Goal: Task Accomplishment & Management: Manage account settings

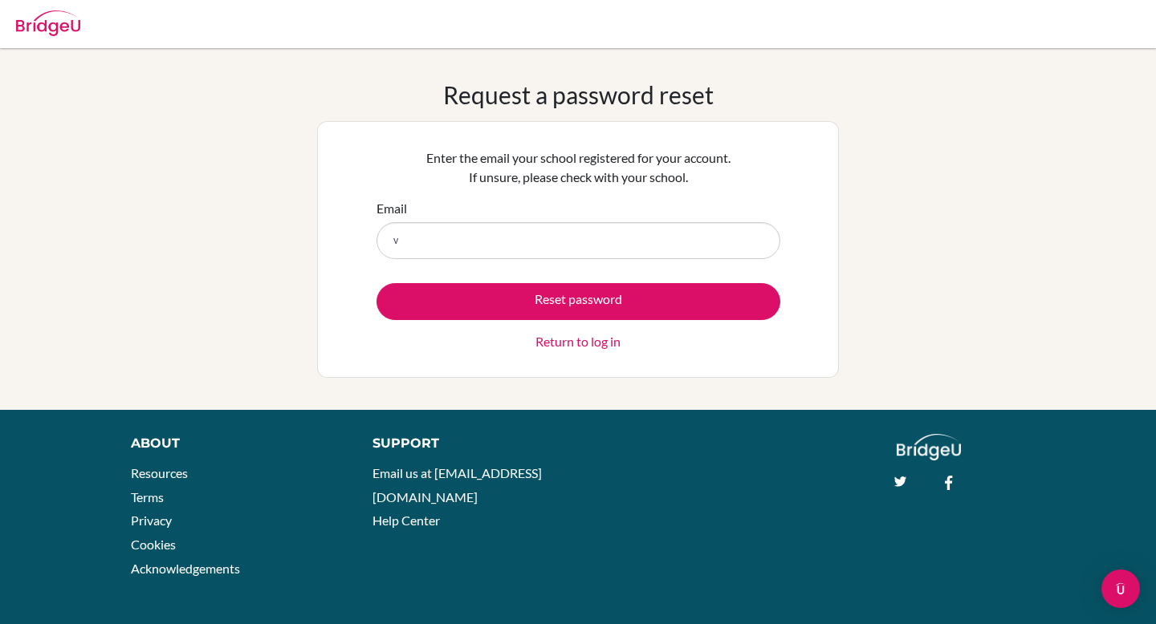
type input "[PERSON_NAME][EMAIL_ADDRESS][DOMAIN_NAME]"
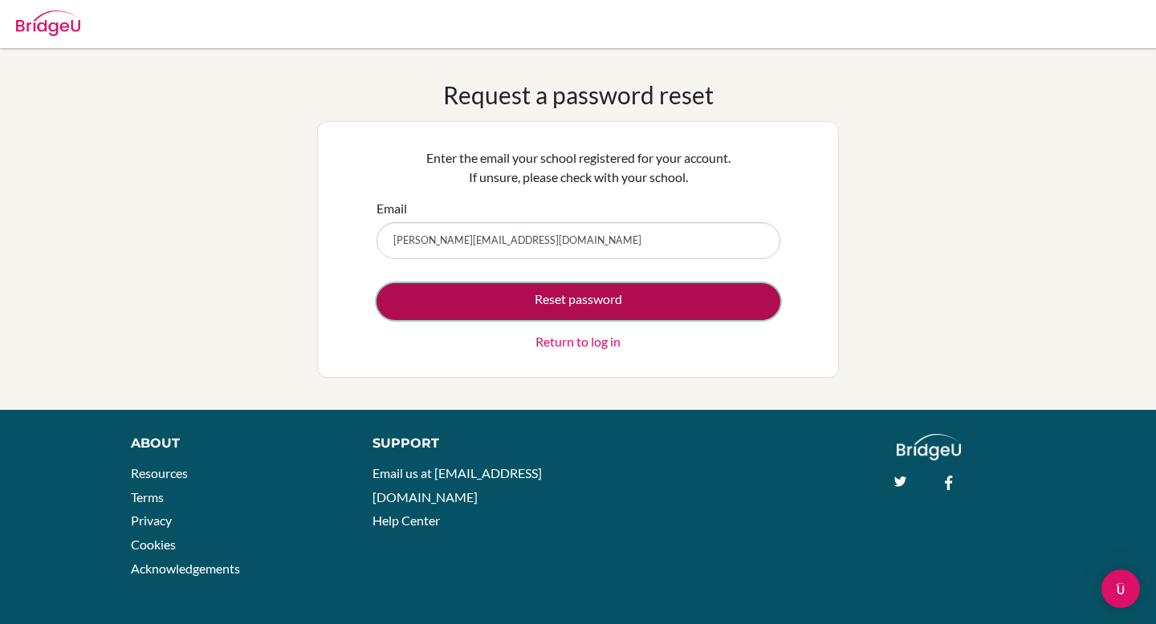
click at [554, 295] on button "Reset password" at bounding box center [578, 301] width 404 height 37
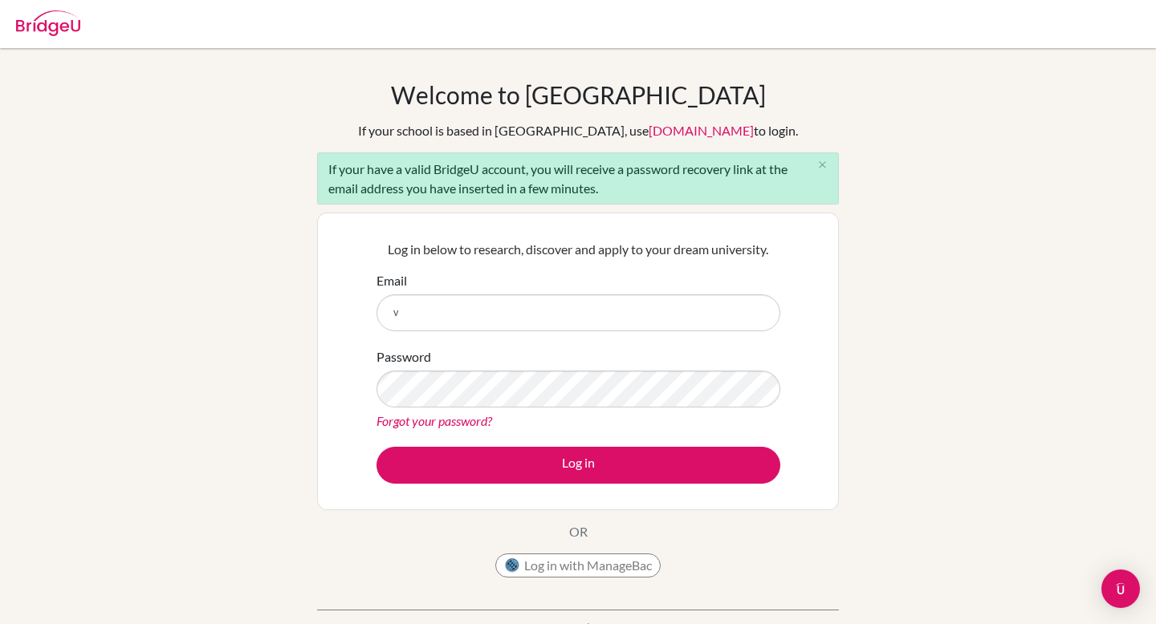
type input "[PERSON_NAME][EMAIL_ADDRESS][DOMAIN_NAME]"
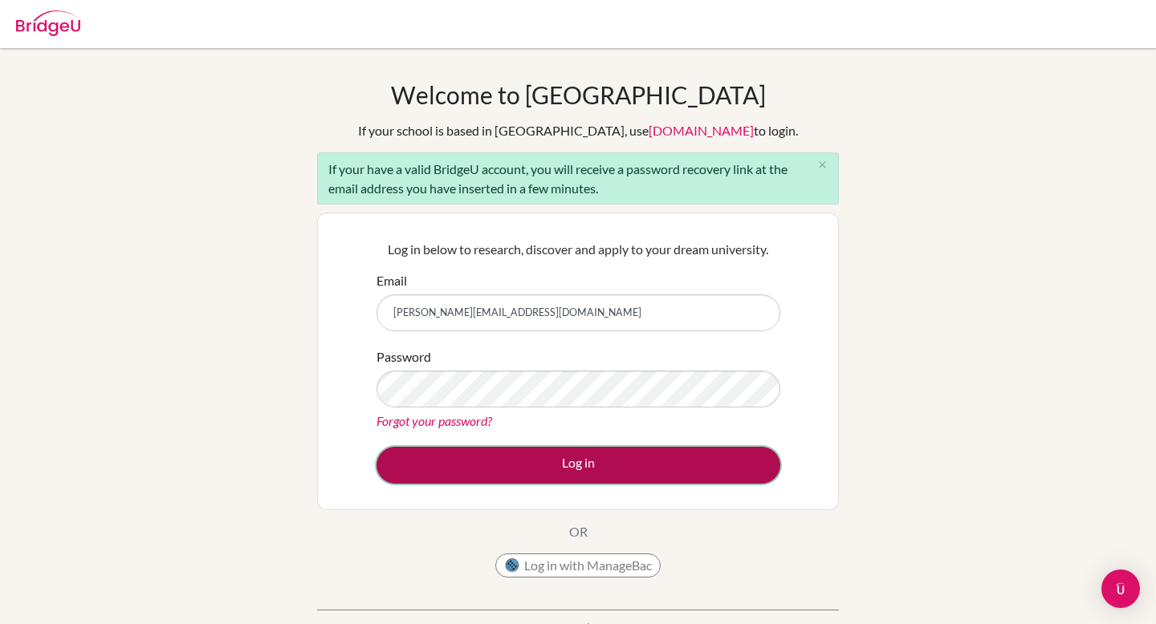
click at [525, 467] on button "Log in" at bounding box center [578, 465] width 404 height 37
